Goal: Information Seeking & Learning: Learn about a topic

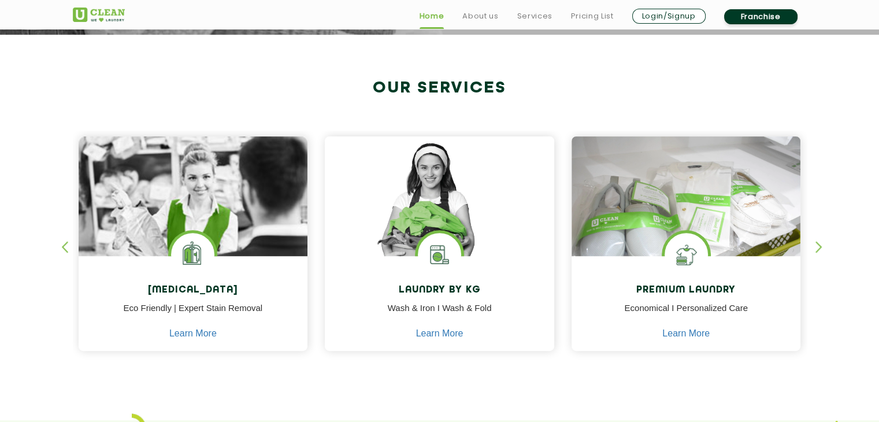
scroll to position [462, 0]
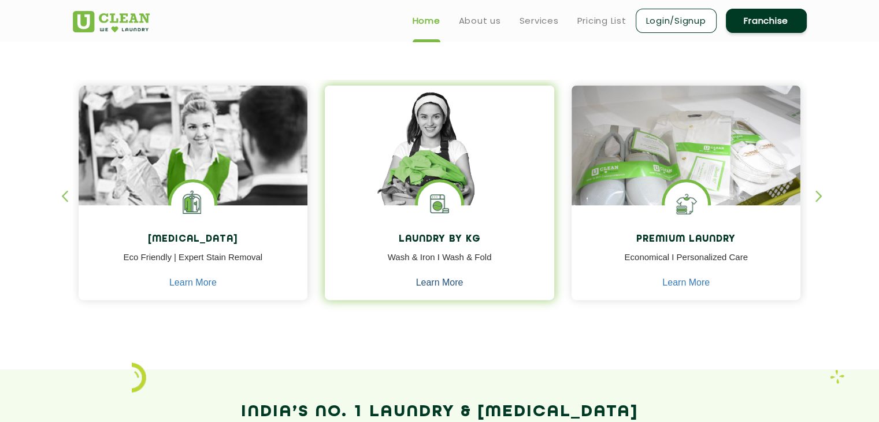
click at [451, 280] on link "Learn More" at bounding box center [439, 282] width 47 height 10
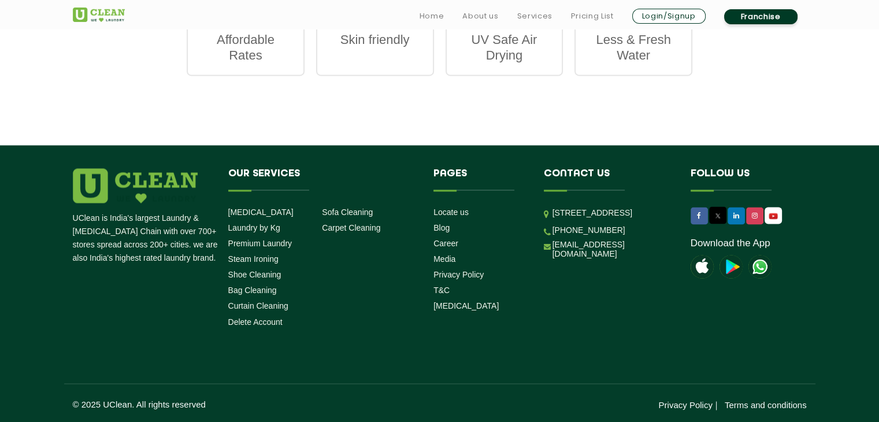
scroll to position [1913, 0]
click at [283, 189] on li "Our Services Dry Cleaning Laundry by Kg Premium Laundry Steam Ironing Shoe Clea…" at bounding box center [323, 249] width 206 height 163
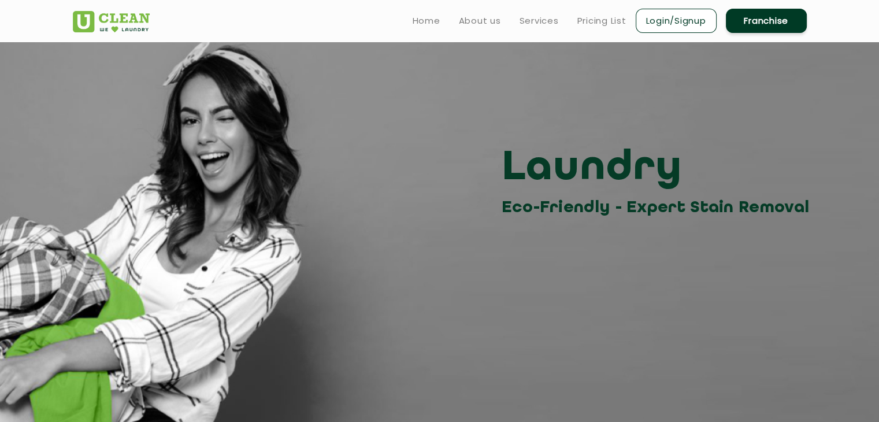
scroll to position [0, 0]
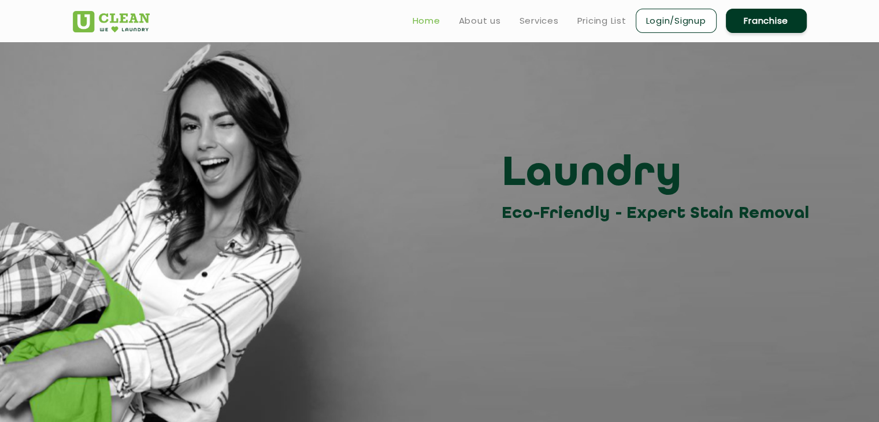
click at [435, 18] on link "Home" at bounding box center [427, 21] width 28 height 14
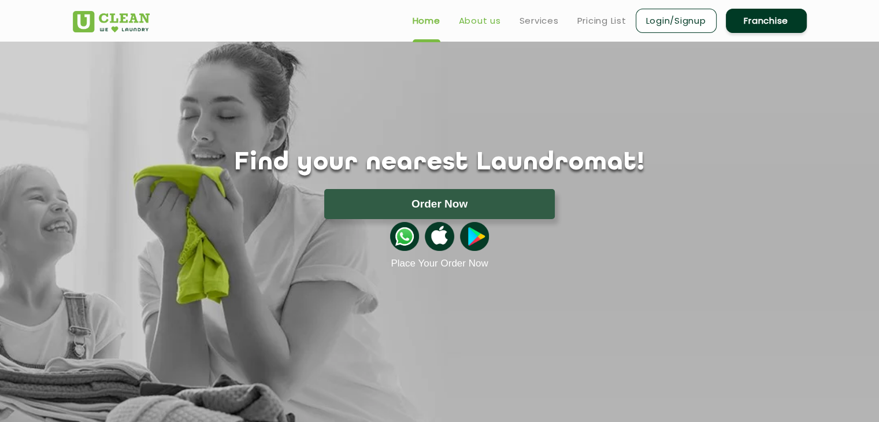
click at [480, 25] on link "About us" at bounding box center [480, 21] width 42 height 14
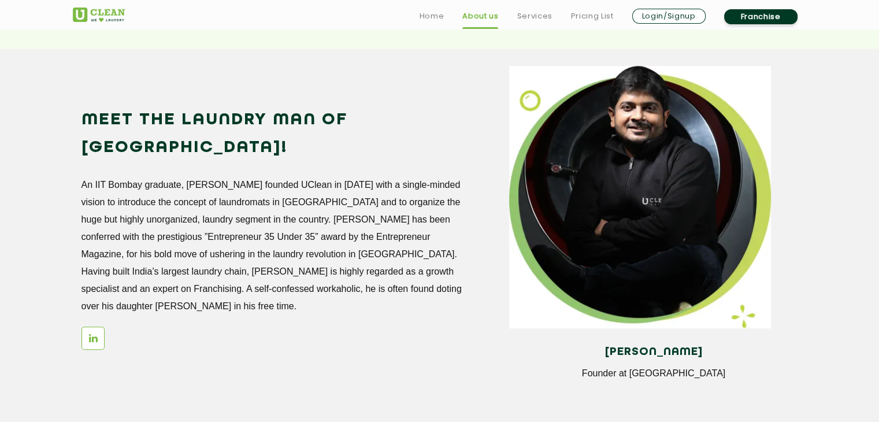
scroll to position [983, 0]
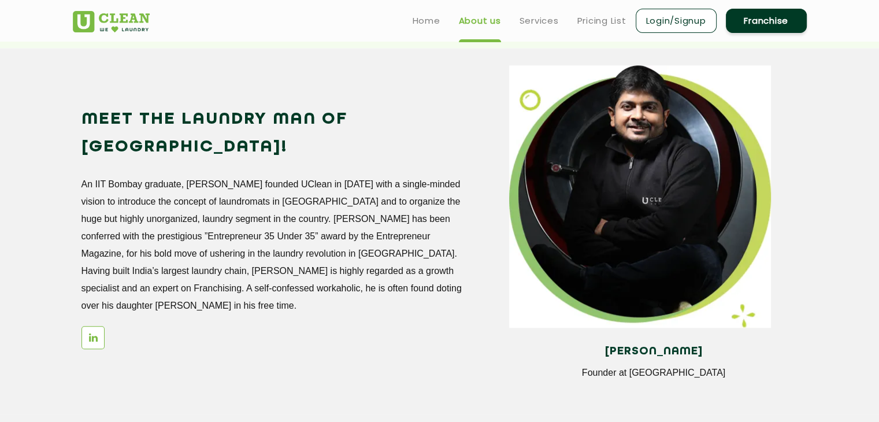
click at [430, 286] on div "Meet the Laundry Man of India! An IIT Bombay graduate, Arunabh founded UClean i…" at bounding box center [287, 233] width 411 height 255
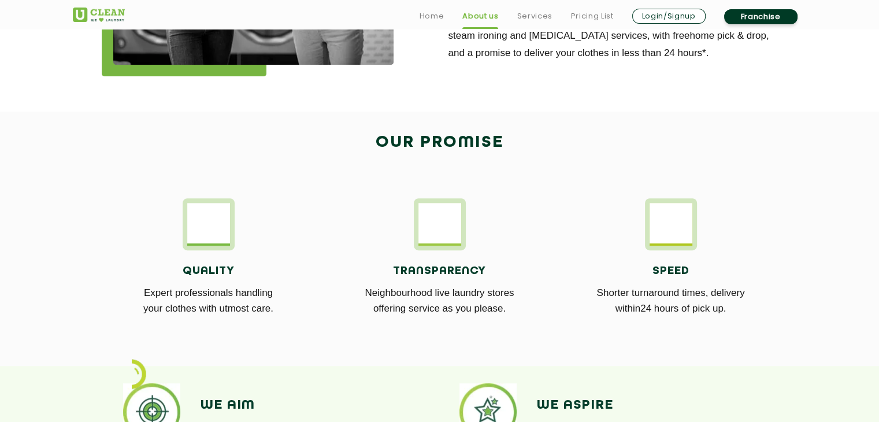
scroll to position [547, 0]
click at [462, 295] on p "Neighbourhood live laundry stores offering service as you please." at bounding box center [440, 299] width 214 height 31
click at [516, 264] on h4 "Transparency" at bounding box center [440, 270] width 214 height 13
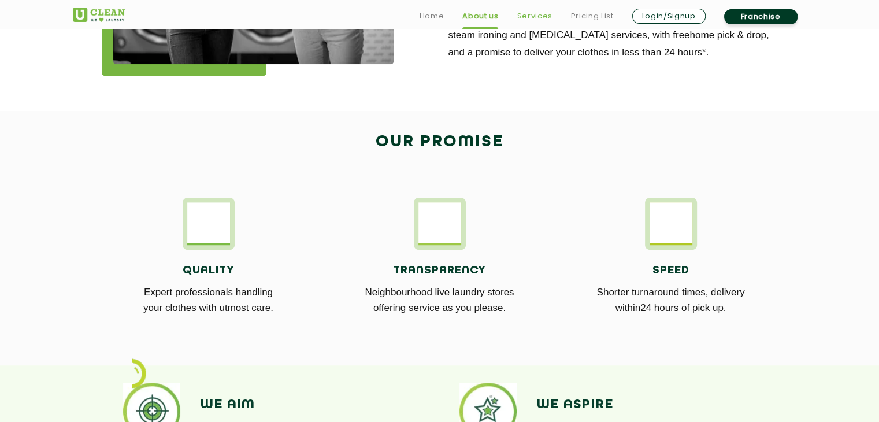
click at [541, 13] on link "Services" at bounding box center [534, 16] width 35 height 14
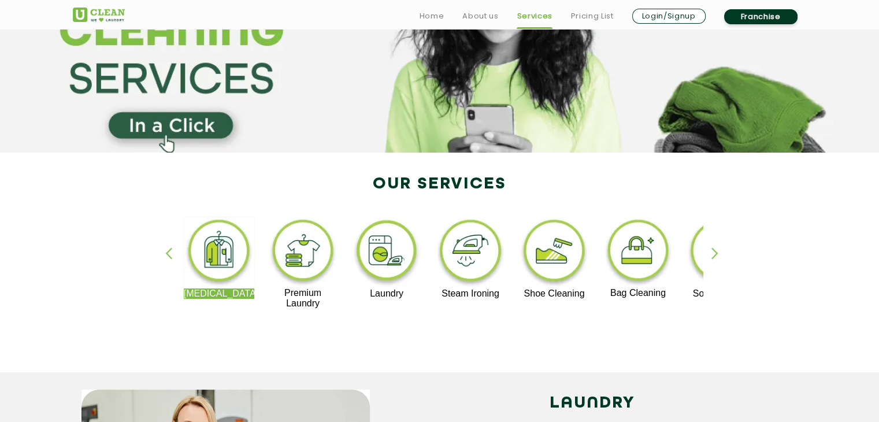
scroll to position [116, 0]
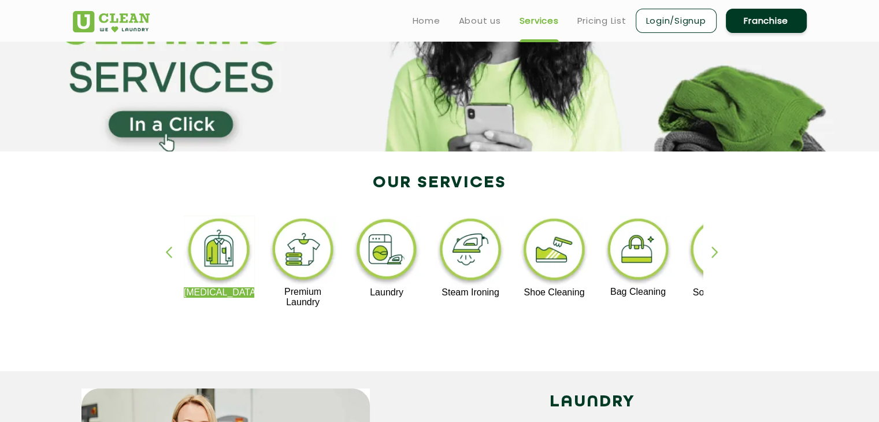
click at [718, 250] on div "button" at bounding box center [720, 262] width 17 height 32
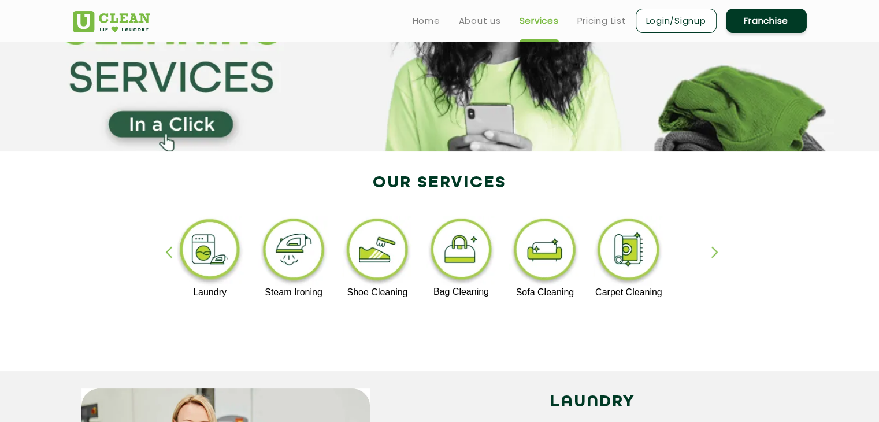
click at [713, 253] on div "button" at bounding box center [720, 262] width 17 height 32
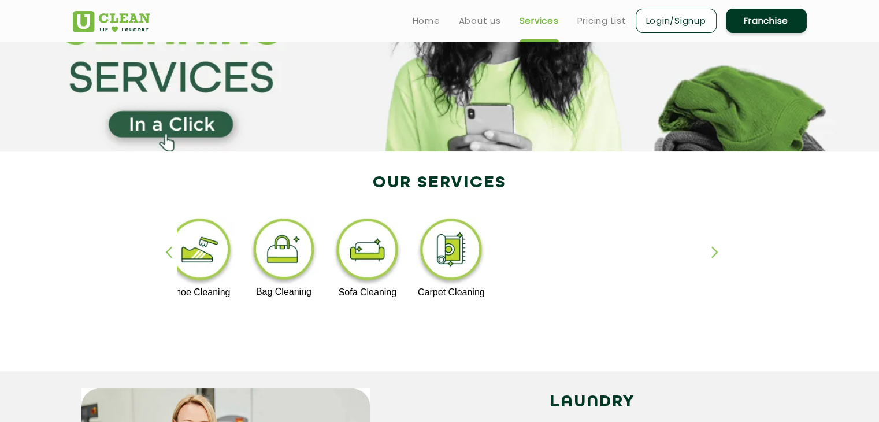
scroll to position [547, 0]
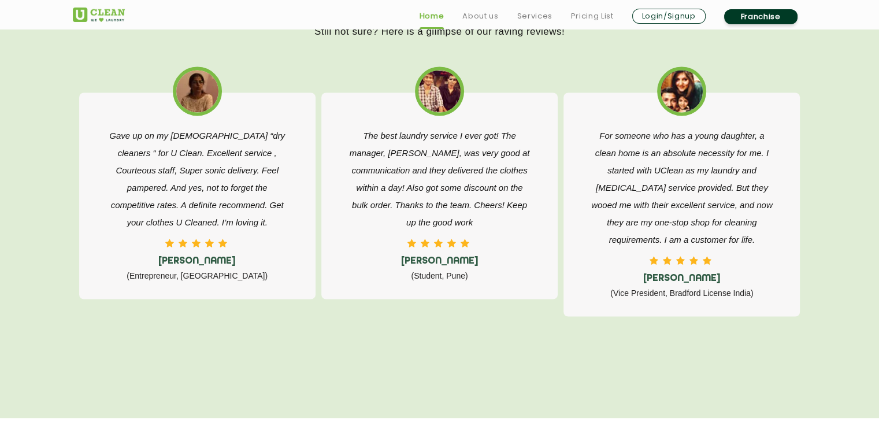
scroll to position [1908, 0]
